Goal: Communication & Community: Participate in discussion

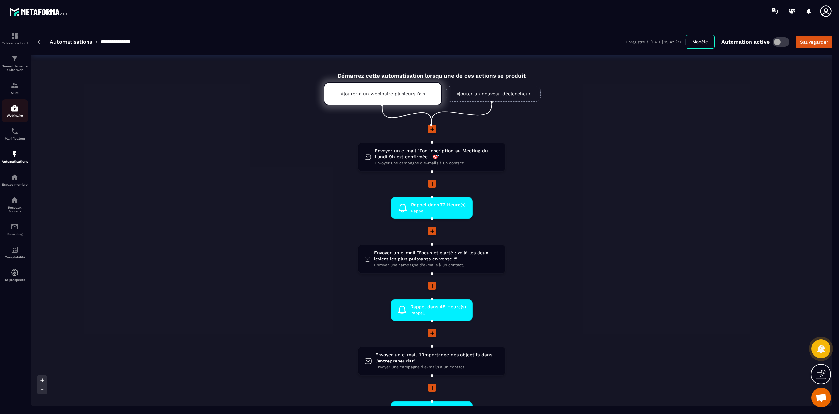
click at [16, 119] on link "Webinaire" at bounding box center [15, 110] width 26 height 23
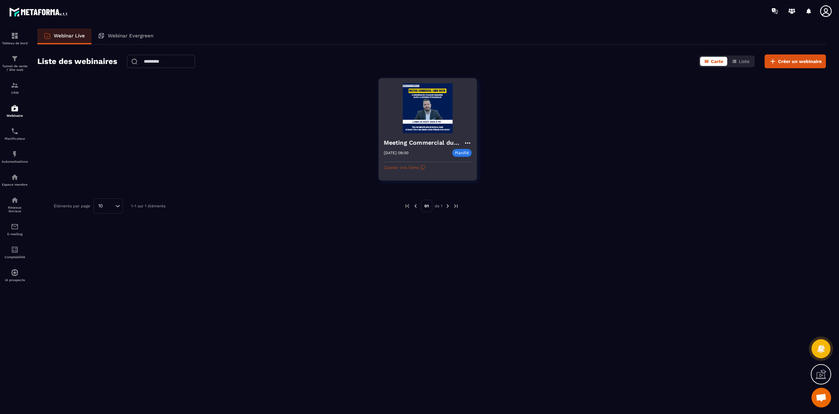
click at [414, 167] on button "Copiez vos liens" at bounding box center [405, 167] width 42 height 10
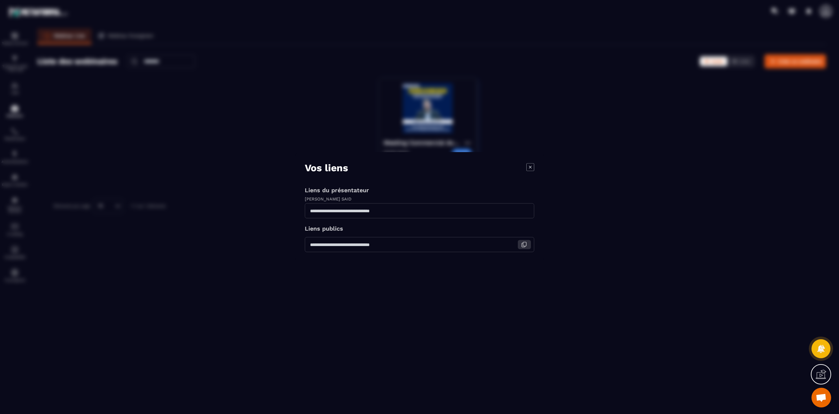
click at [524, 245] on icon "Modal window" at bounding box center [524, 245] width 6 height 6
click at [523, 210] on icon "Modal window" at bounding box center [524, 210] width 3 height 4
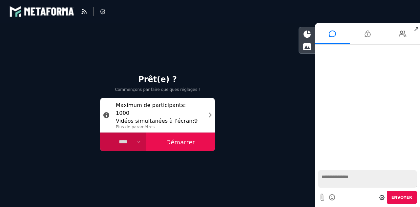
click at [133, 142] on select "**** **** *****" at bounding box center [123, 141] width 46 height 19
click at [100, 132] on select "**** **** *****" at bounding box center [123, 141] width 46 height 19
select select "*****"
click at [187, 144] on button "Démarrer" at bounding box center [180, 141] width 69 height 19
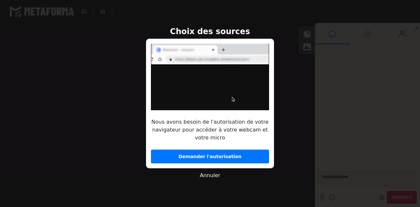
drag, startPoint x: 211, startPoint y: 156, endPoint x: 199, endPoint y: 154, distance: 12.6
click at [199, 154] on button "Demander l'autorisation" at bounding box center [210, 156] width 118 height 14
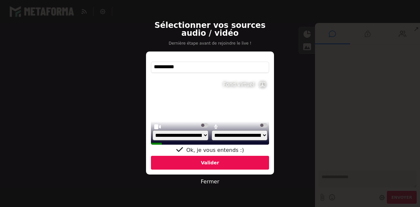
click at [212, 163] on div "Valider" at bounding box center [210, 163] width 118 height 14
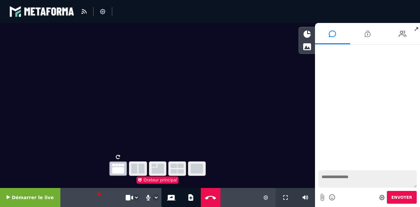
click at [30, 198] on span "Démarrer le live" at bounding box center [33, 197] width 42 height 5
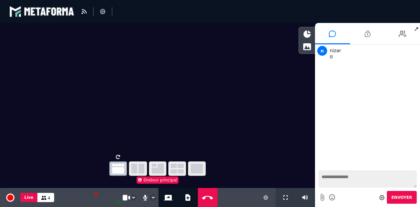
click at [48, 196] on span "4" at bounding box center [49, 198] width 3 height 5
click at [347, 178] on textarea at bounding box center [367, 178] width 98 height 17
type textarea "**********"
click at [347, 177] on textarea "**********" at bounding box center [367, 178] width 98 height 17
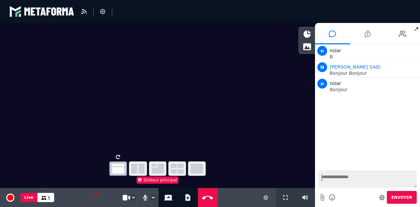
drag, startPoint x: 347, startPoint y: 177, endPoint x: 352, endPoint y: 184, distance: 8.4
click at [352, 184] on textarea at bounding box center [367, 178] width 98 height 17
click at [48, 197] on span "5" at bounding box center [49, 198] width 3 height 5
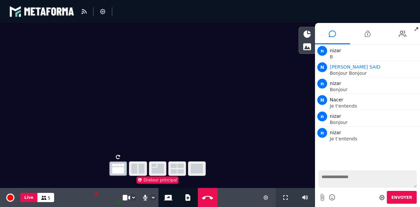
click at [48, 197] on span "5" at bounding box center [49, 198] width 3 height 5
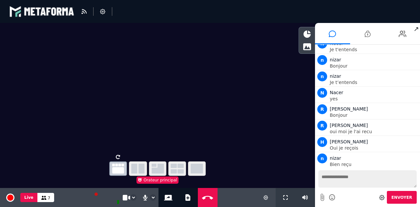
scroll to position [73, 0]
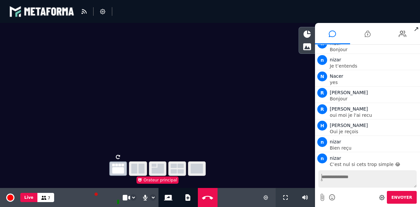
click at [349, 179] on textarea at bounding box center [367, 178] width 98 height 17
click at [347, 179] on textarea at bounding box center [367, 178] width 98 height 17
click at [43, 198] on icon at bounding box center [43, 198] width 5 height 4
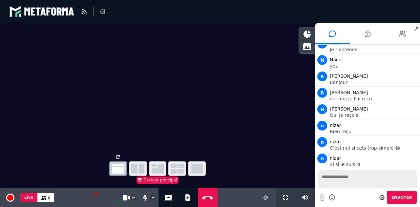
scroll to position [105, 0]
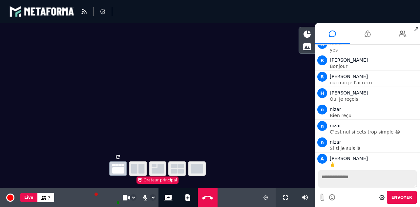
drag, startPoint x: 48, startPoint y: 197, endPoint x: 76, endPoint y: 185, distance: 30.9
click at [58, 195] on div "**********" at bounding box center [157, 197] width 315 height 19
click at [183, 168] on icon "button" at bounding box center [176, 169] width 13 height 10
click at [404, 35] on icon at bounding box center [402, 34] width 8 height 16
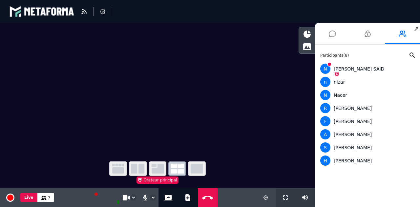
click at [330, 37] on icon at bounding box center [331, 34] width 7 height 16
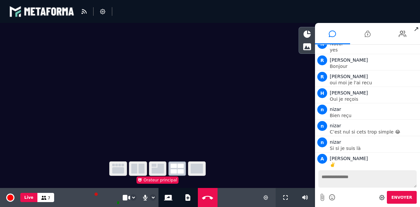
click at [415, 30] on span "↗" at bounding box center [416, 29] width 8 height 12
click at [355, 184] on textarea at bounding box center [367, 178] width 98 height 17
click at [342, 175] on textarea at bounding box center [367, 178] width 98 height 17
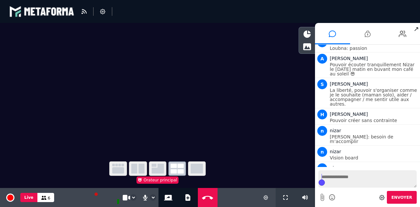
scroll to position [351, 0]
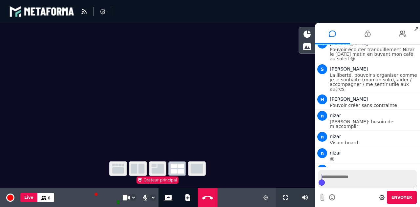
click at [357, 177] on textarea at bounding box center [367, 178] width 98 height 17
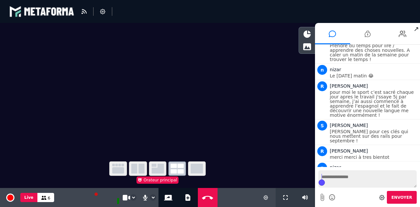
scroll to position [539, 0]
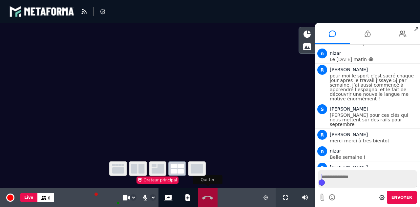
click at [206, 199] on icon at bounding box center [207, 197] width 14 height 5
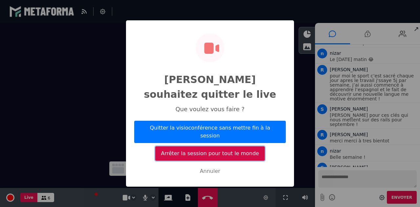
click at [203, 146] on button "Arrêter la session pour tout le monde" at bounding box center [209, 153] width 109 height 14
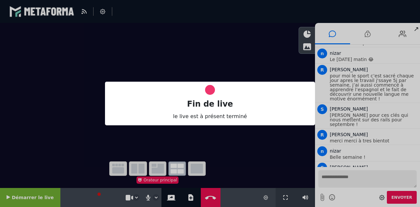
select select "*****"
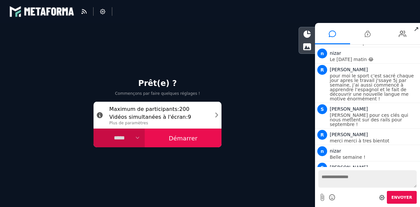
click at [56, 11] on div "blastream" at bounding box center [42, 12] width 66 height 20
click at [384, 197] on icon at bounding box center [381, 197] width 5 height 5
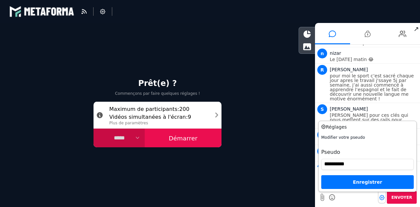
click at [384, 197] on icon at bounding box center [381, 197] width 5 height 5
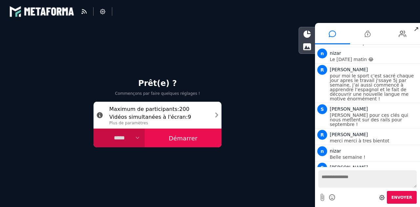
drag, startPoint x: 246, startPoint y: 134, endPoint x: 127, endPoint y: 35, distance: 155.5
click at [127, 35] on div "Prêt(e) ? Commençons par faire quelques réglages ! Maximum de participants : 20…" at bounding box center [157, 115] width 315 height 184
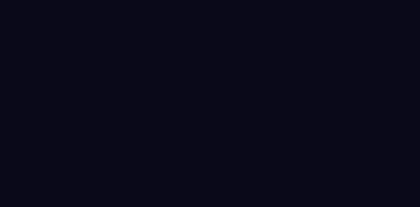
select select "*****"
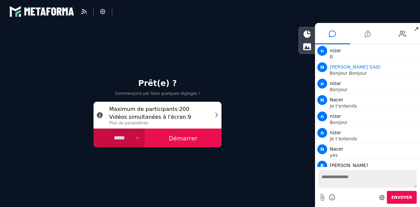
scroll to position [514, 0]
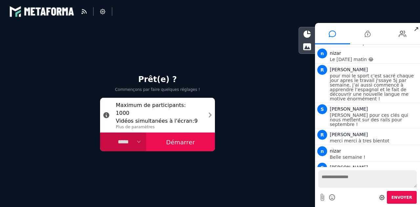
click at [416, 30] on span "↗" at bounding box center [416, 29] width 8 height 12
click at [39, 16] on div "blastream" at bounding box center [42, 12] width 66 height 20
